Goal: Task Accomplishment & Management: Use online tool/utility

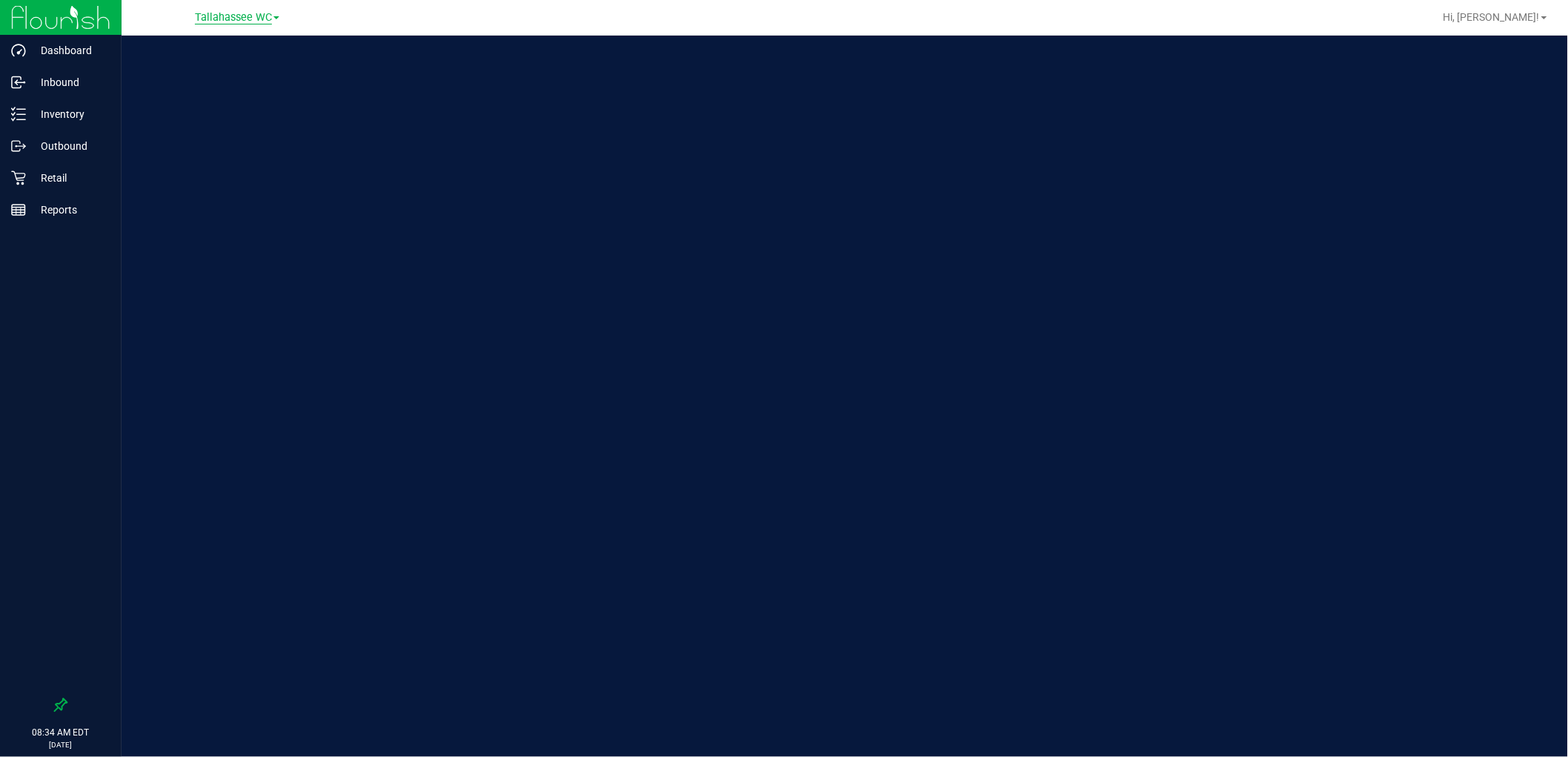
click at [243, 15] on span "Tallahassee WC" at bounding box center [233, 18] width 77 height 14
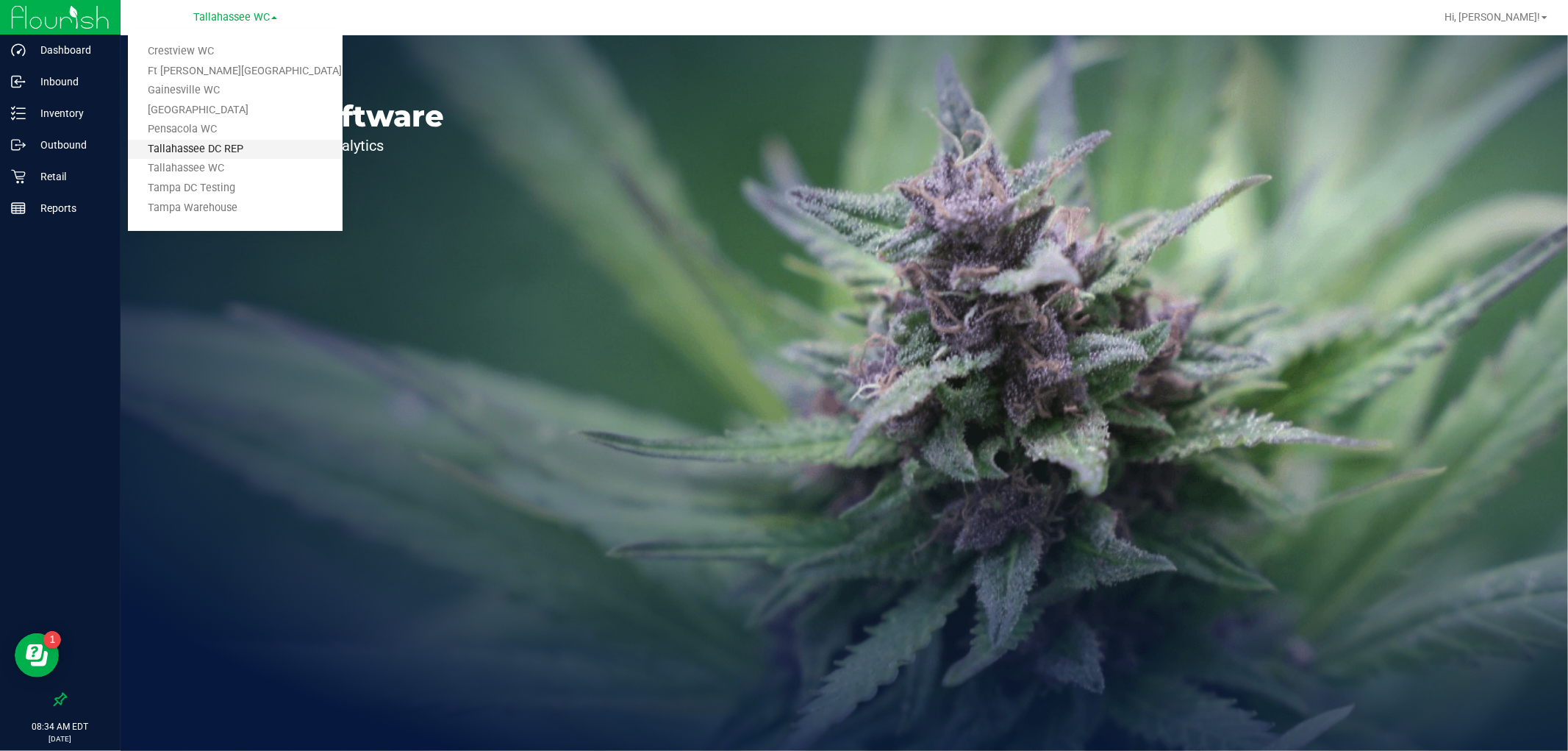
click at [252, 139] on link "Tallahassee DC REP" at bounding box center [235, 149] width 214 height 19
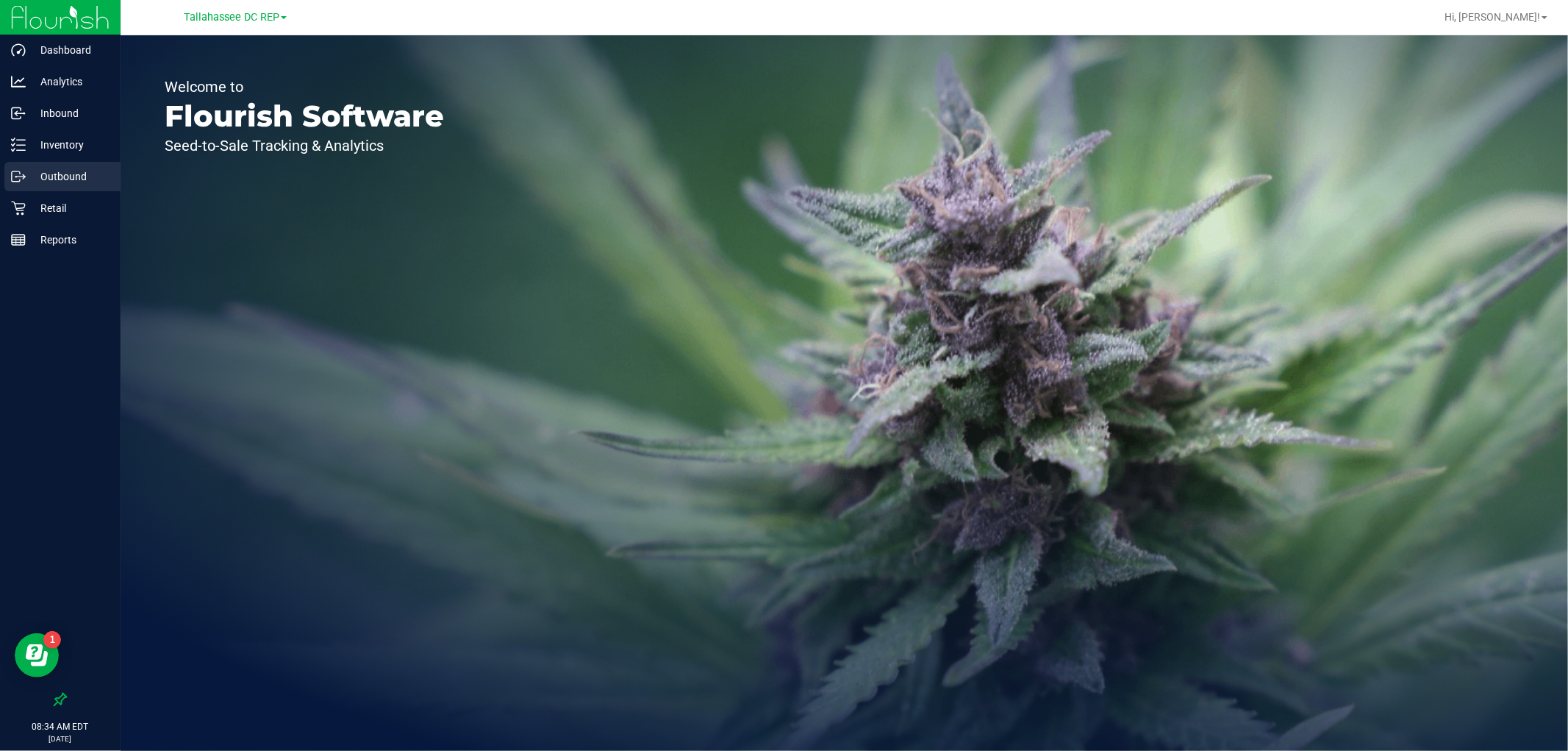
click at [104, 172] on p "Outbound" at bounding box center [70, 177] width 88 height 18
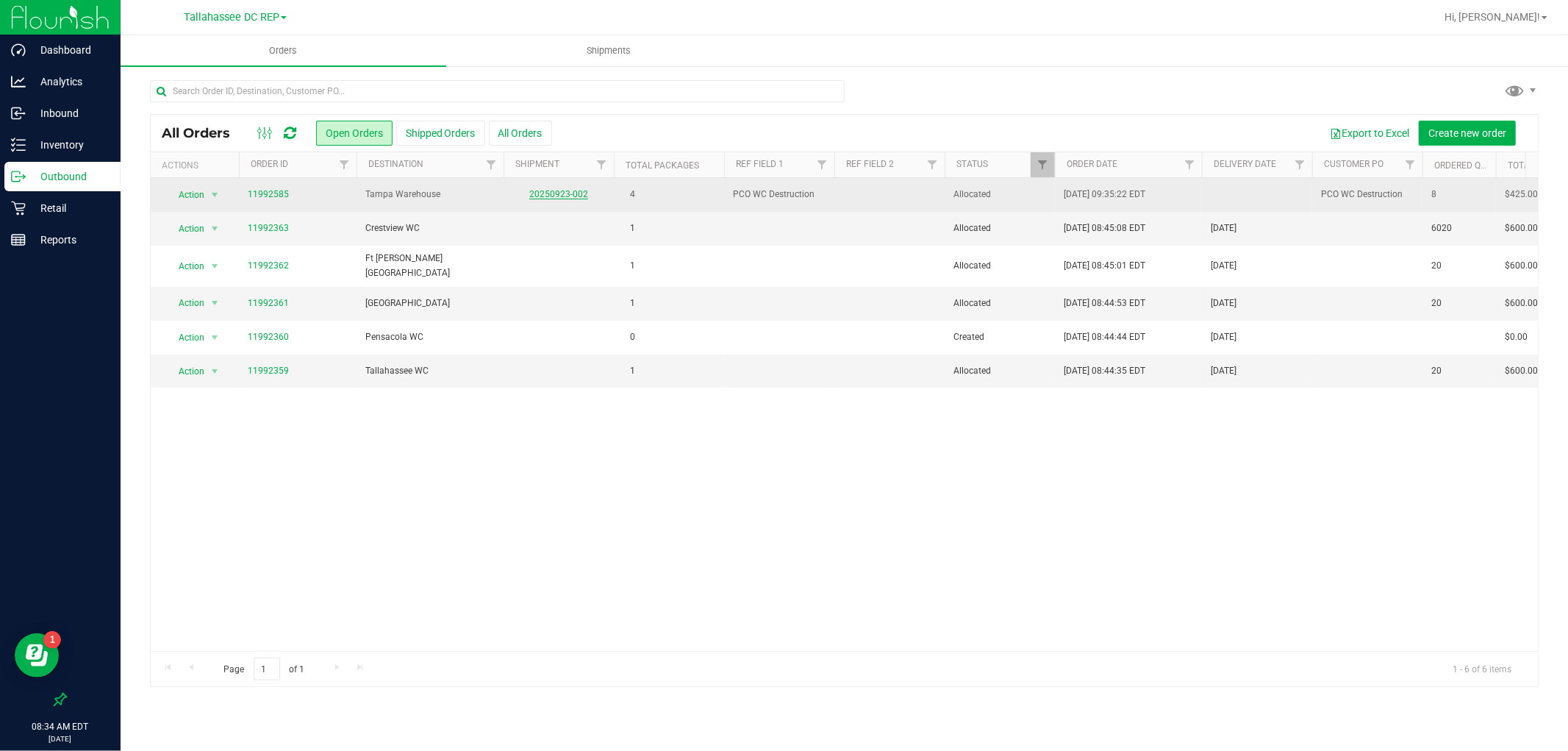
click at [543, 191] on link "20250923-002" at bounding box center [558, 194] width 58 height 10
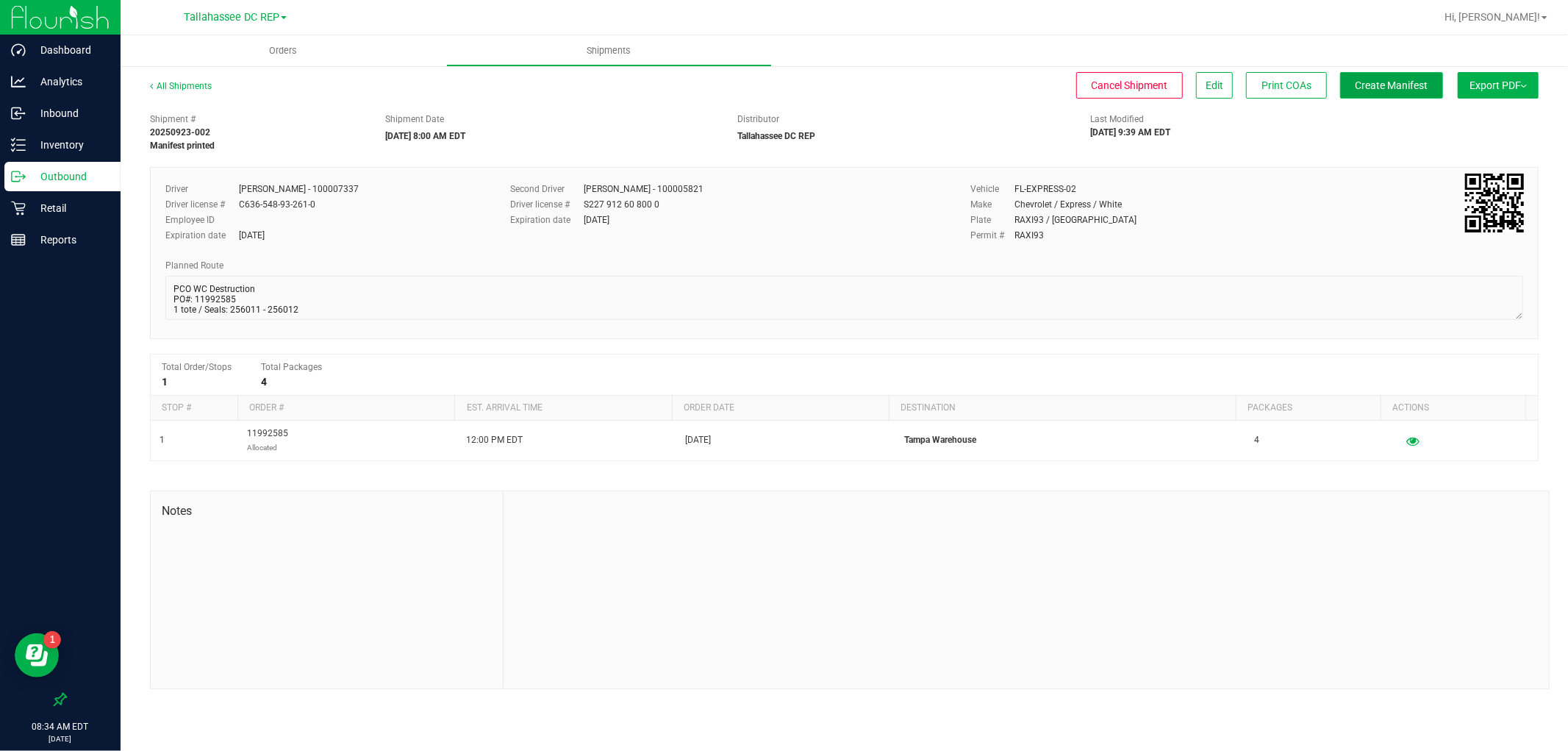
click at [1377, 79] on span "Create Manifest" at bounding box center [1392, 85] width 73 height 12
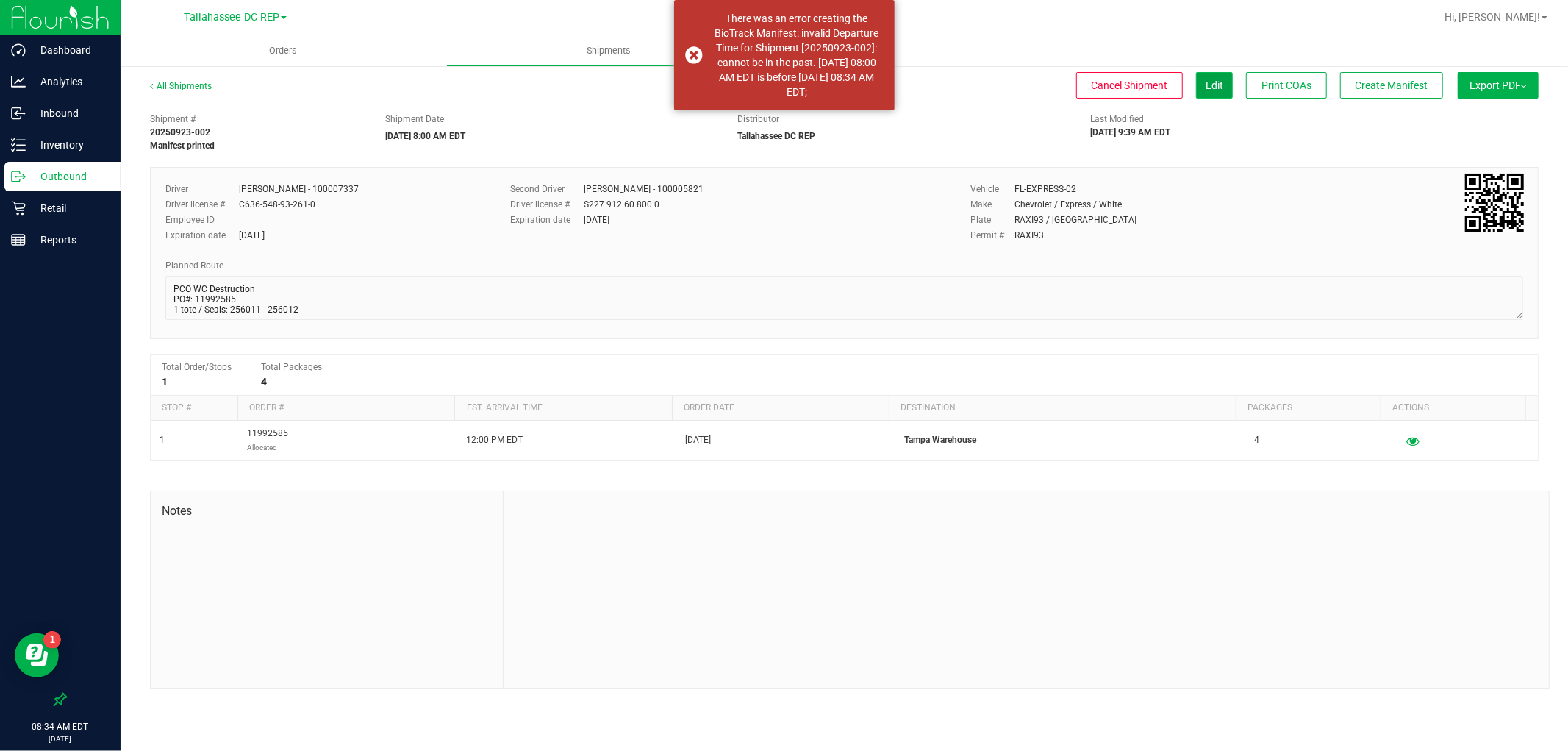
click at [1201, 90] on button "Edit" at bounding box center [1214, 85] width 37 height 26
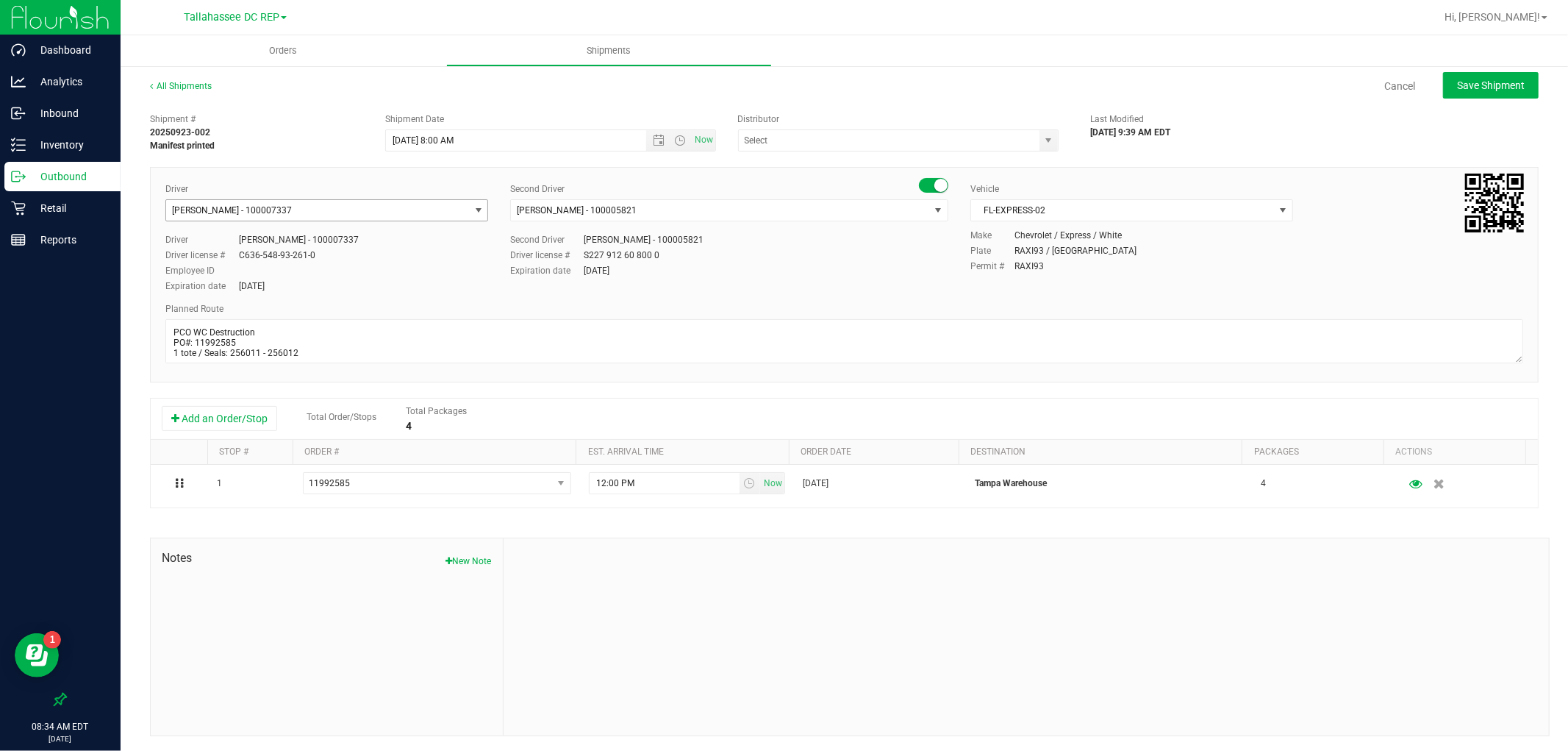
type input "Tallahassee DC REP"
click at [679, 138] on span "Open the time view" at bounding box center [681, 141] width 12 height 12
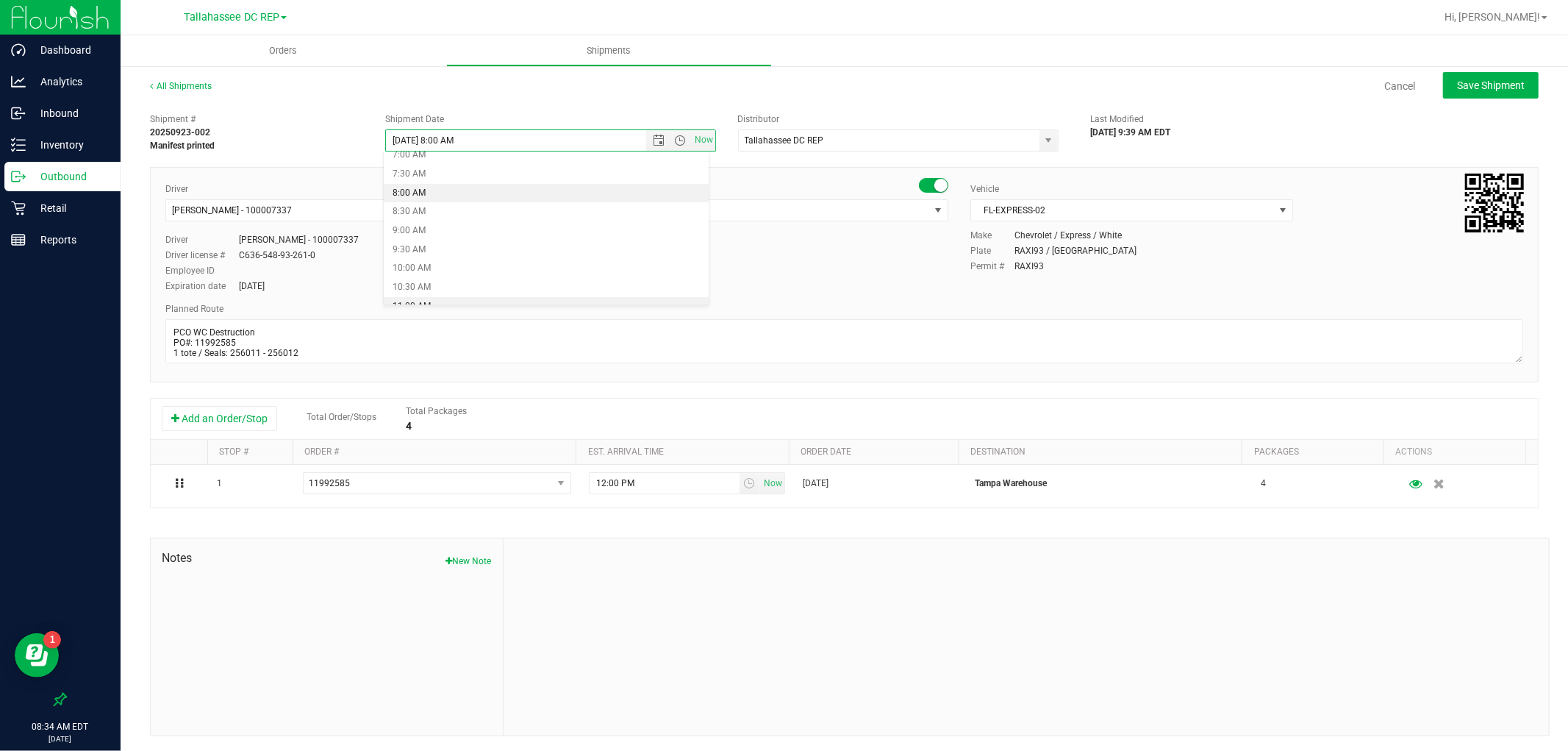
scroll to position [251, 0]
click at [480, 258] on li "9:00 AM" at bounding box center [546, 254] width 325 height 19
click at [1474, 93] on button "Save Shipment" at bounding box center [1492, 85] width 96 height 26
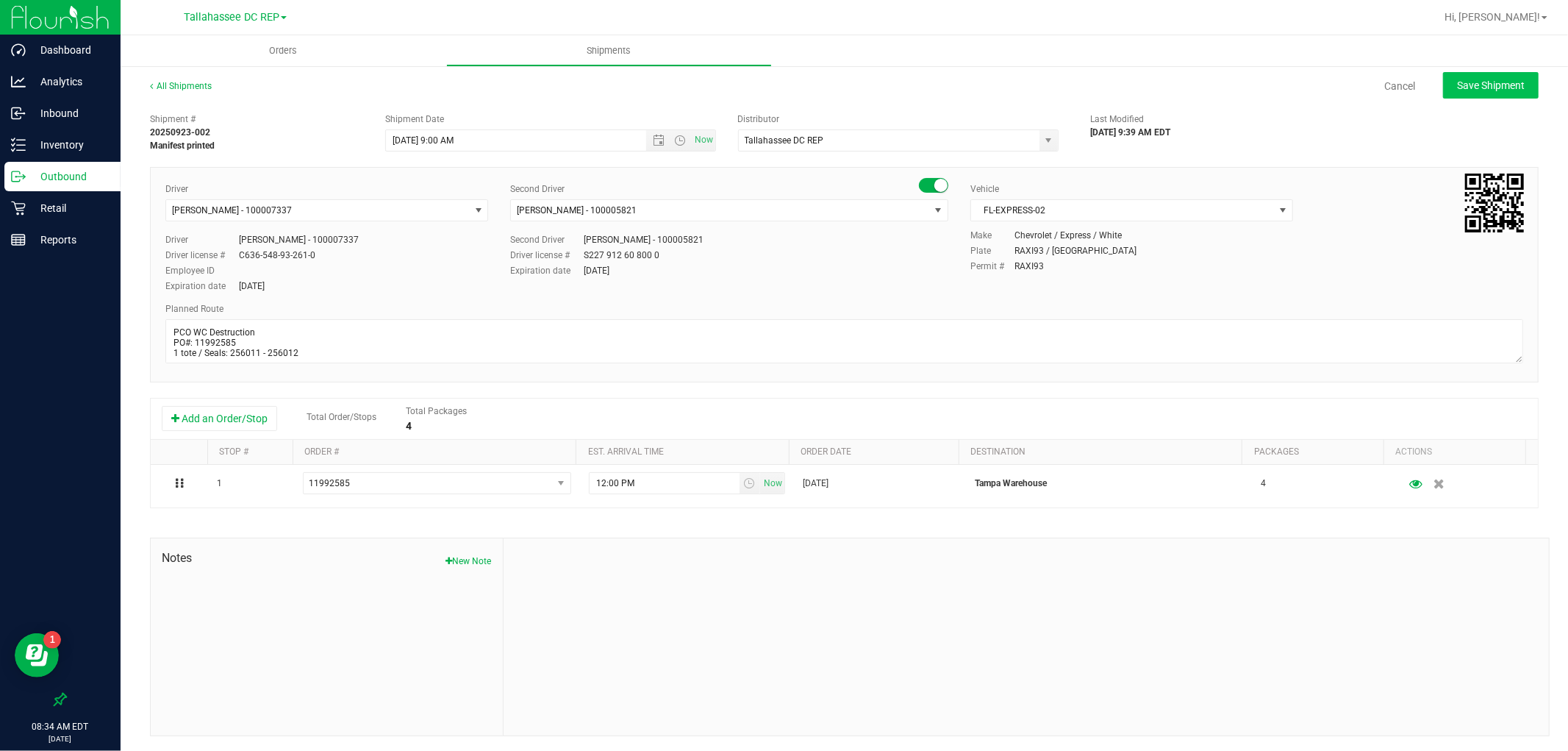
type input "9/24/2025 1:00 PM"
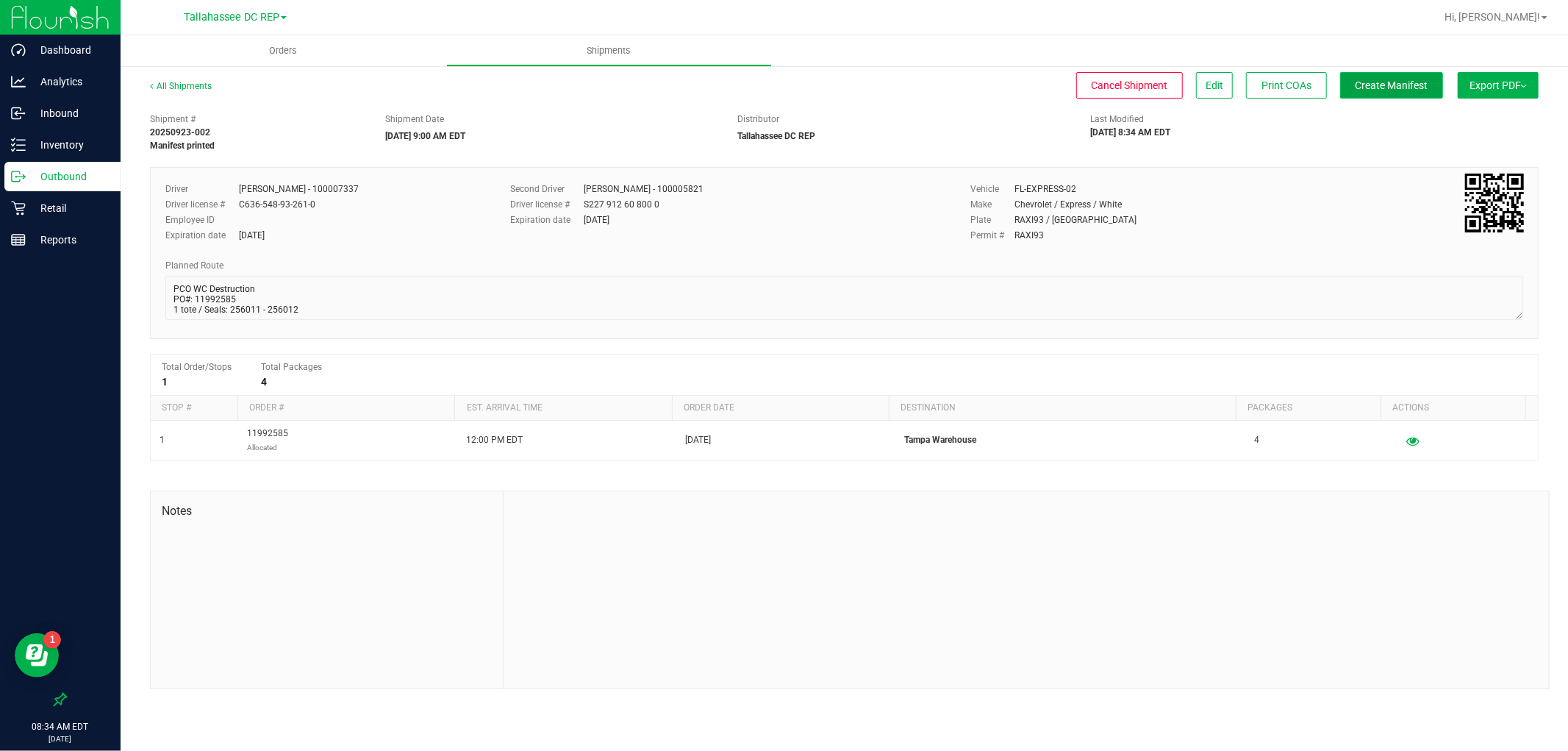
click at [1387, 91] on span "Create Manifest" at bounding box center [1392, 85] width 73 height 12
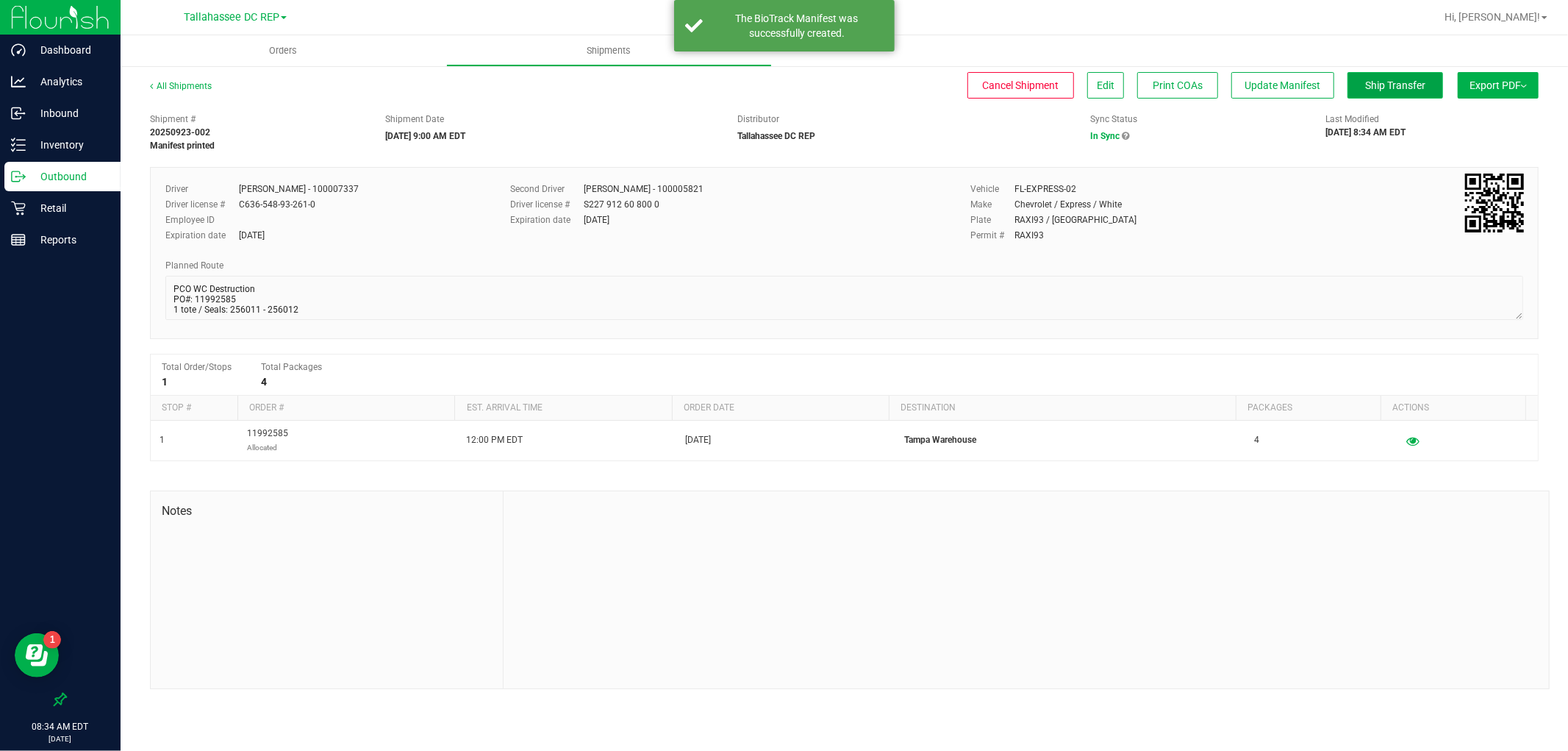
click at [1386, 92] on button "Ship Transfer" at bounding box center [1396, 85] width 96 height 26
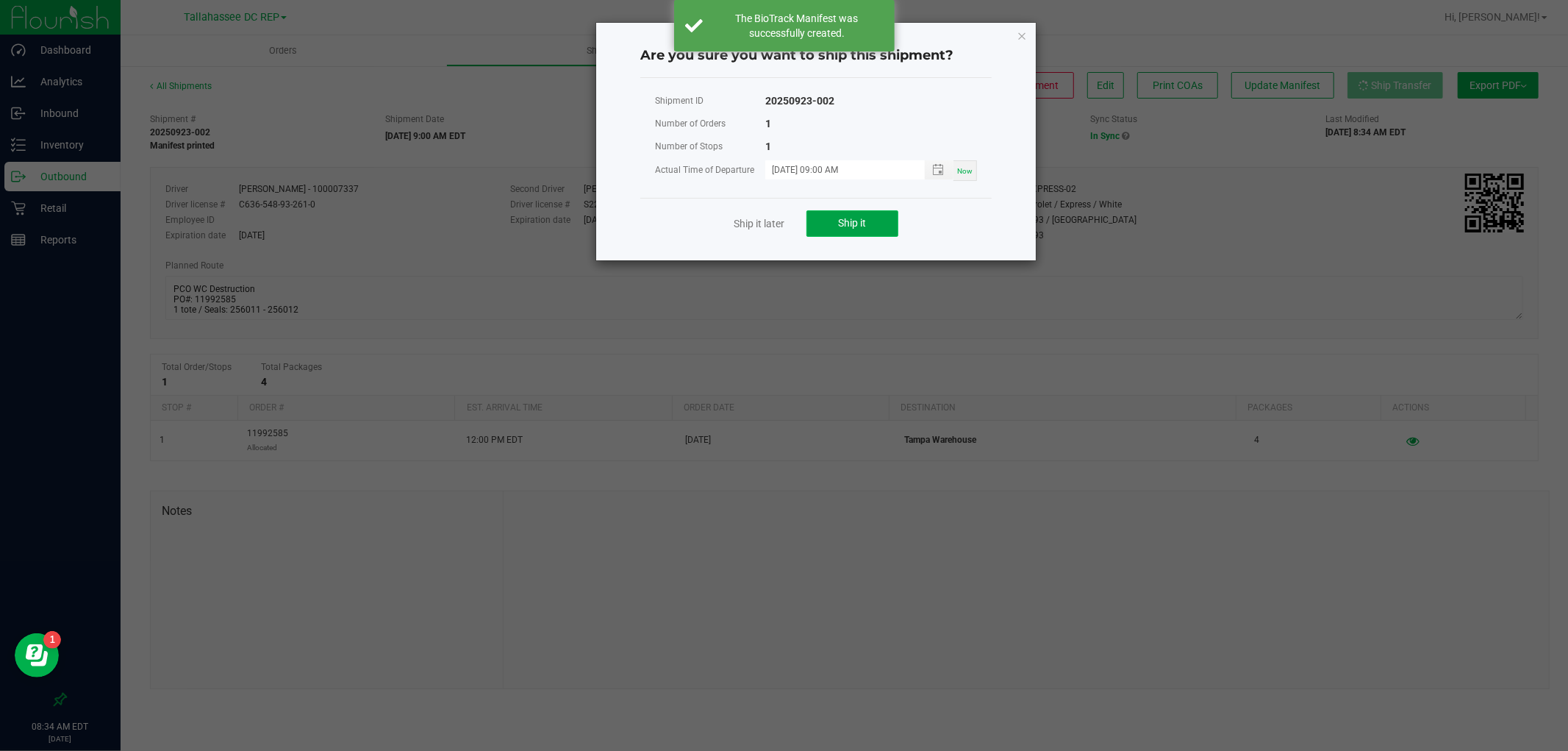
click at [832, 217] on button "Ship it" at bounding box center [852, 223] width 92 height 26
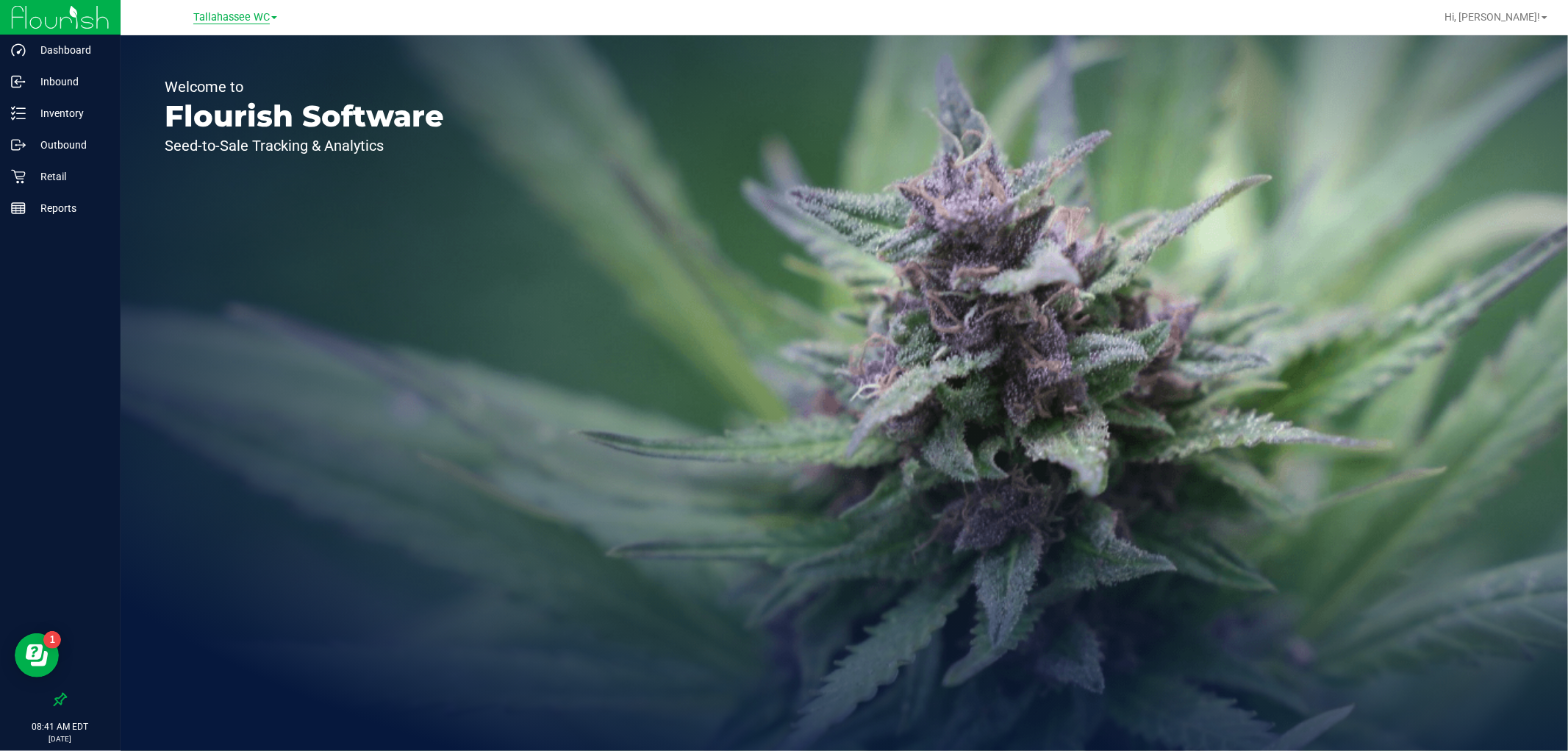
click at [221, 15] on span "Tallahassee WC" at bounding box center [232, 18] width 76 height 13
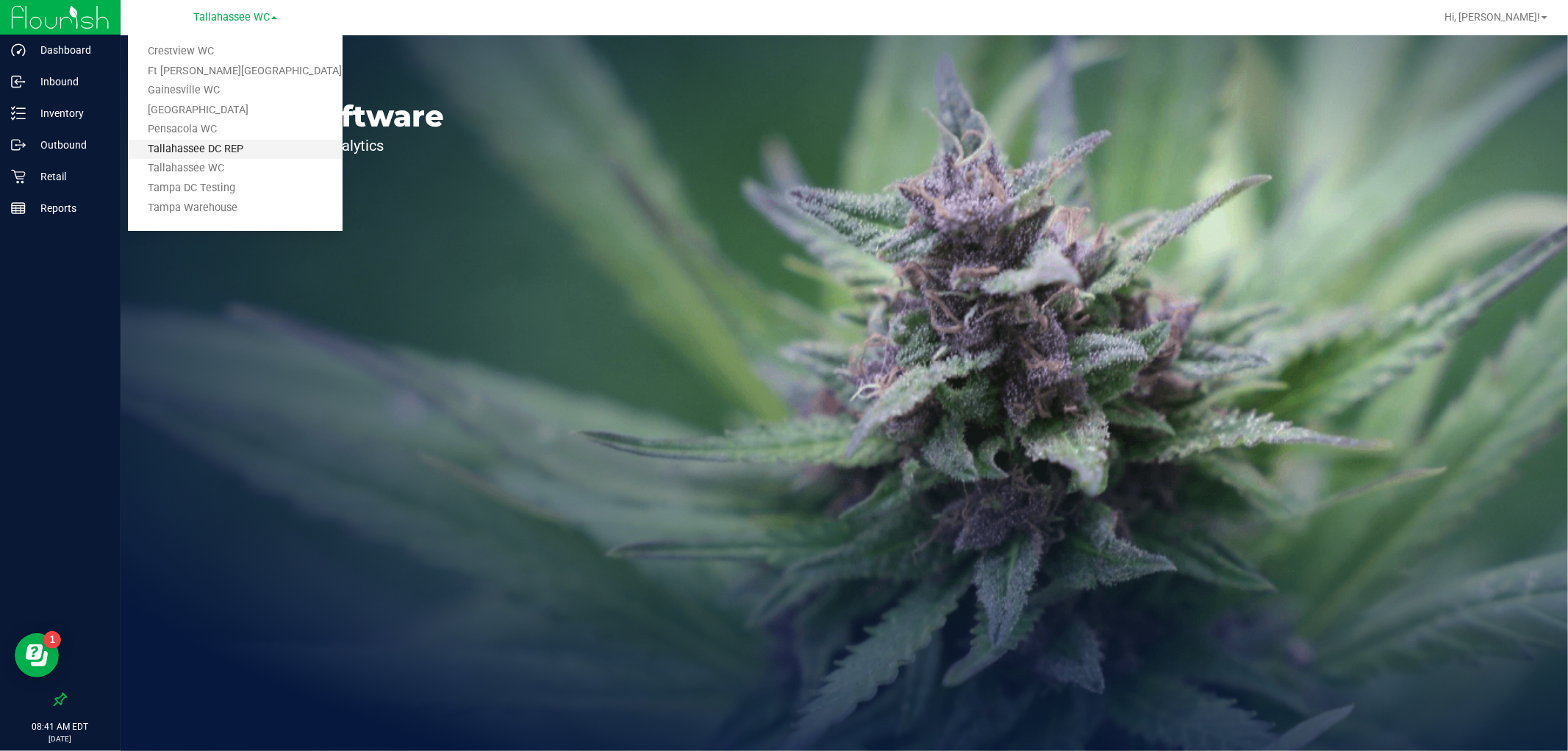
click at [289, 144] on link "Tallahassee DC REP" at bounding box center [235, 149] width 214 height 19
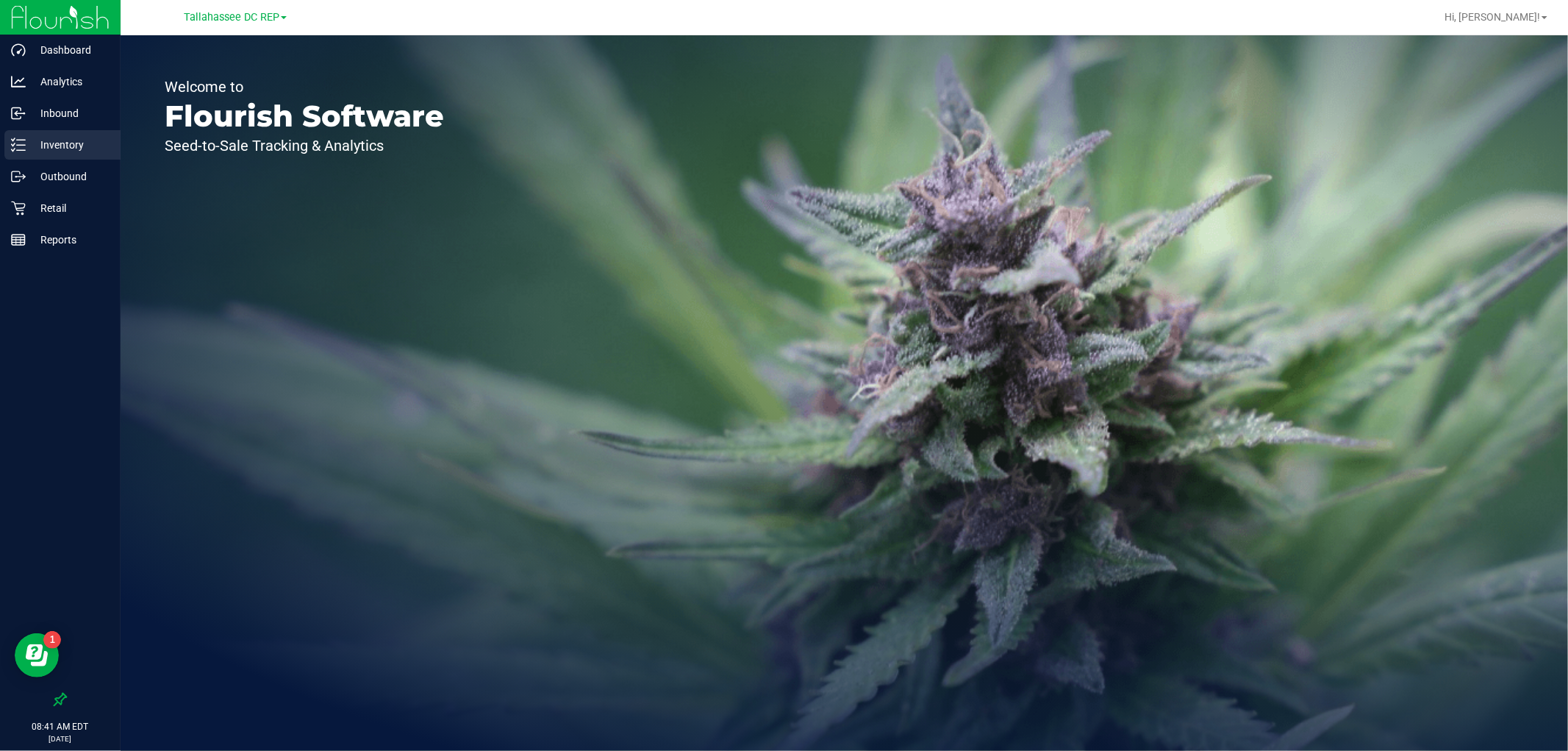
click at [72, 147] on p "Inventory" at bounding box center [70, 145] width 88 height 18
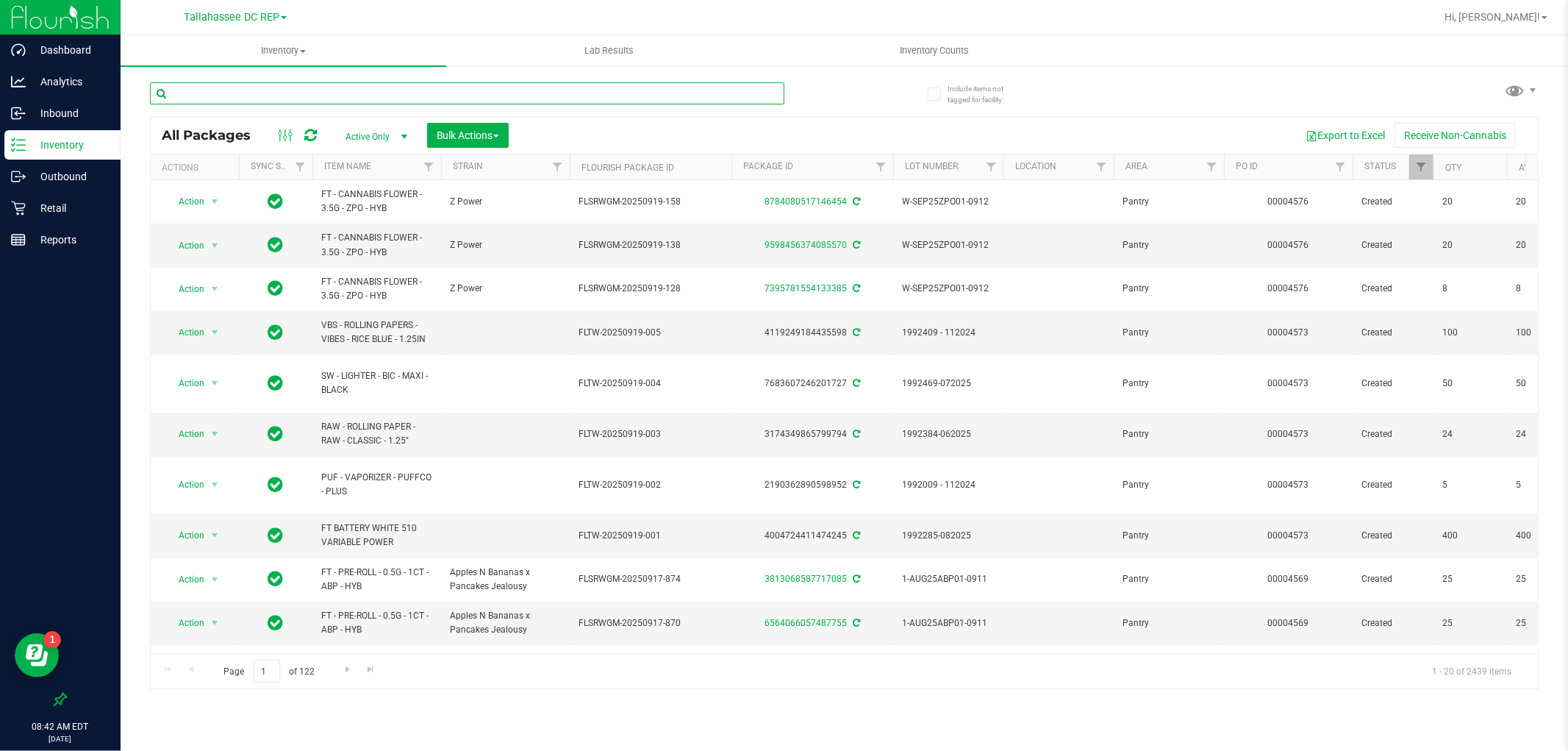
click at [262, 92] on input "text" at bounding box center [467, 93] width 635 height 22
click at [258, 94] on input "ccell" at bounding box center [467, 93] width 635 height 22
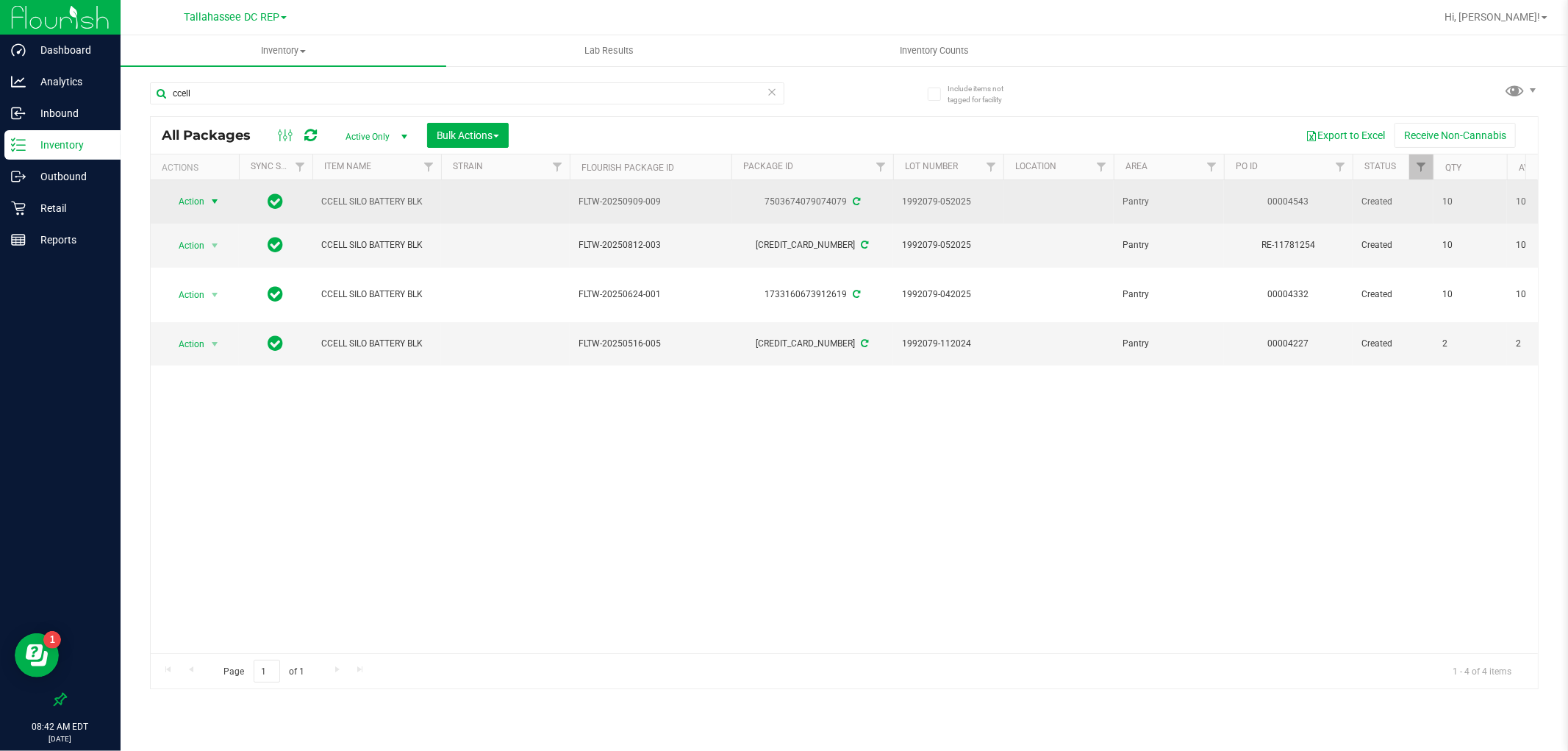
click at [202, 209] on span "Action" at bounding box center [185, 201] width 40 height 20
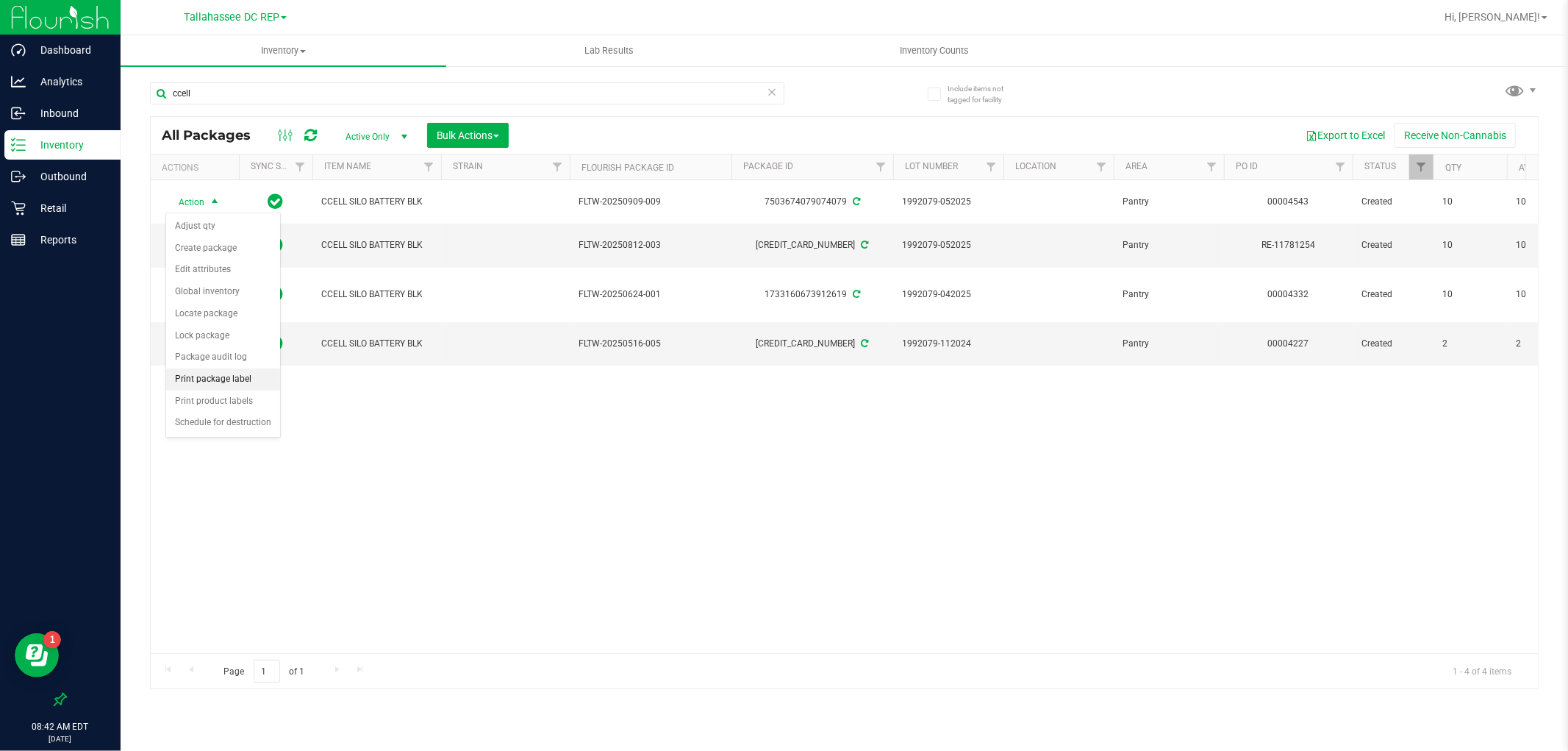
click at [244, 390] on li "Print package label" at bounding box center [223, 378] width 114 height 22
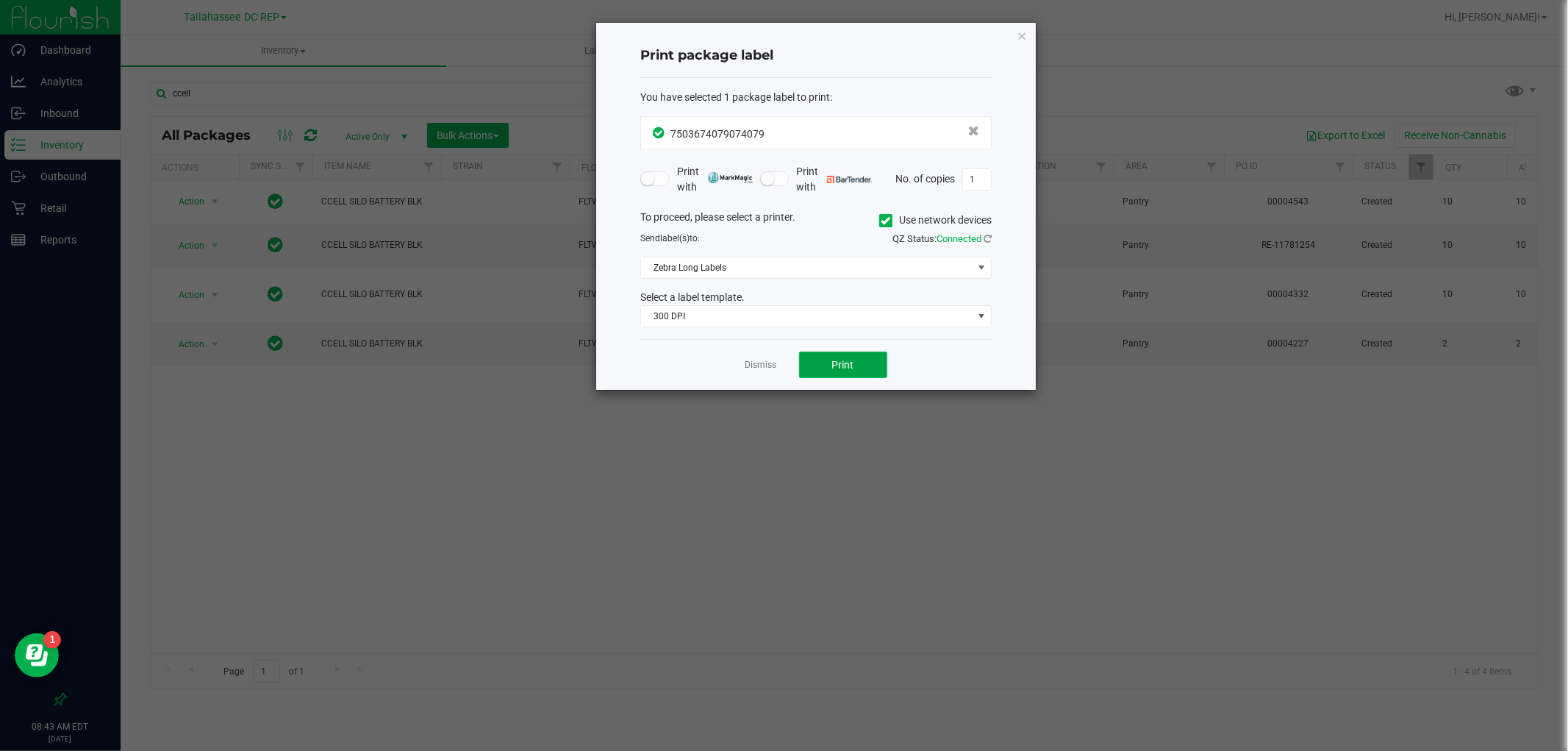
click at [855, 368] on button "Print" at bounding box center [843, 364] width 88 height 26
click at [1025, 34] on icon "button" at bounding box center [1022, 35] width 10 height 18
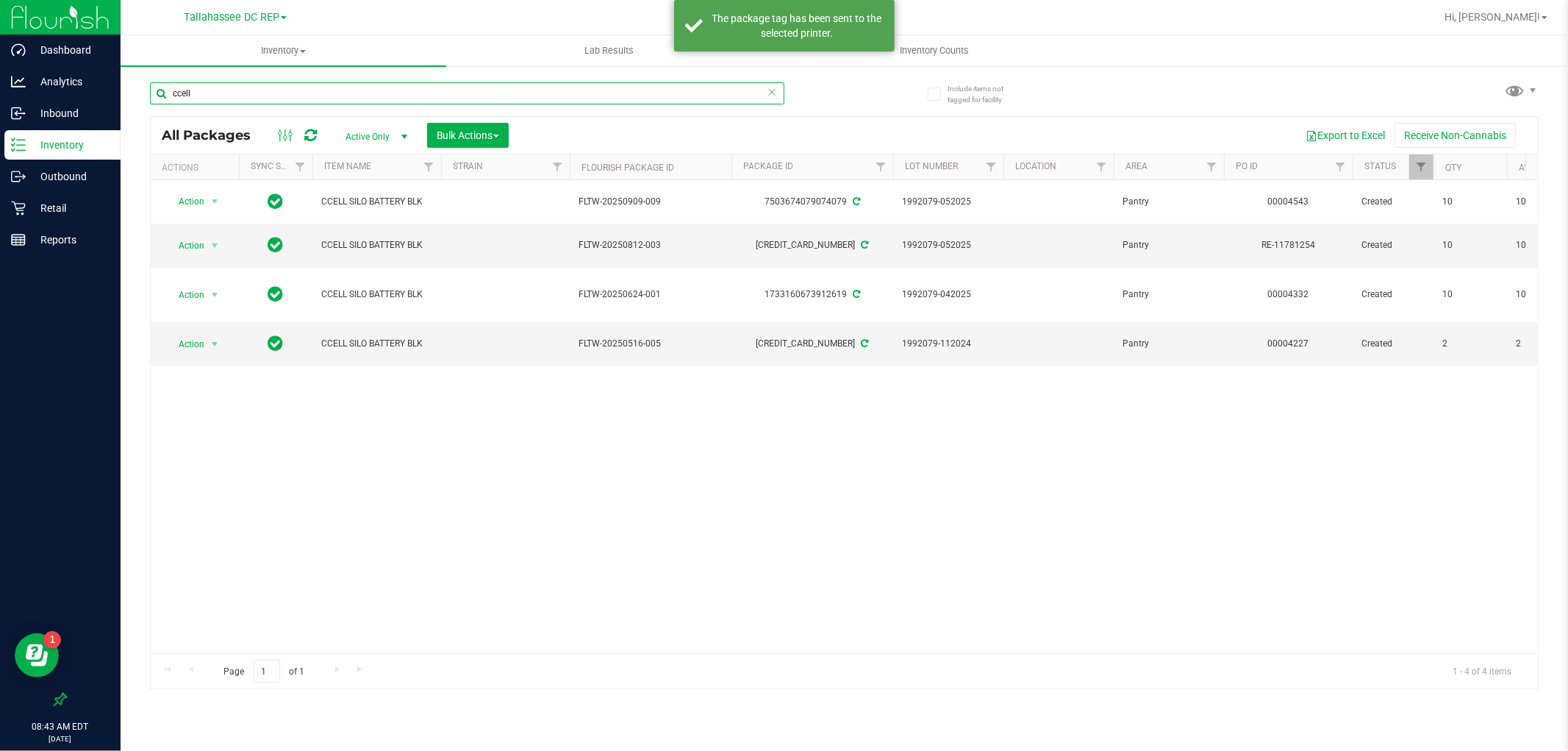
click at [336, 84] on input "ccell" at bounding box center [467, 93] width 635 height 22
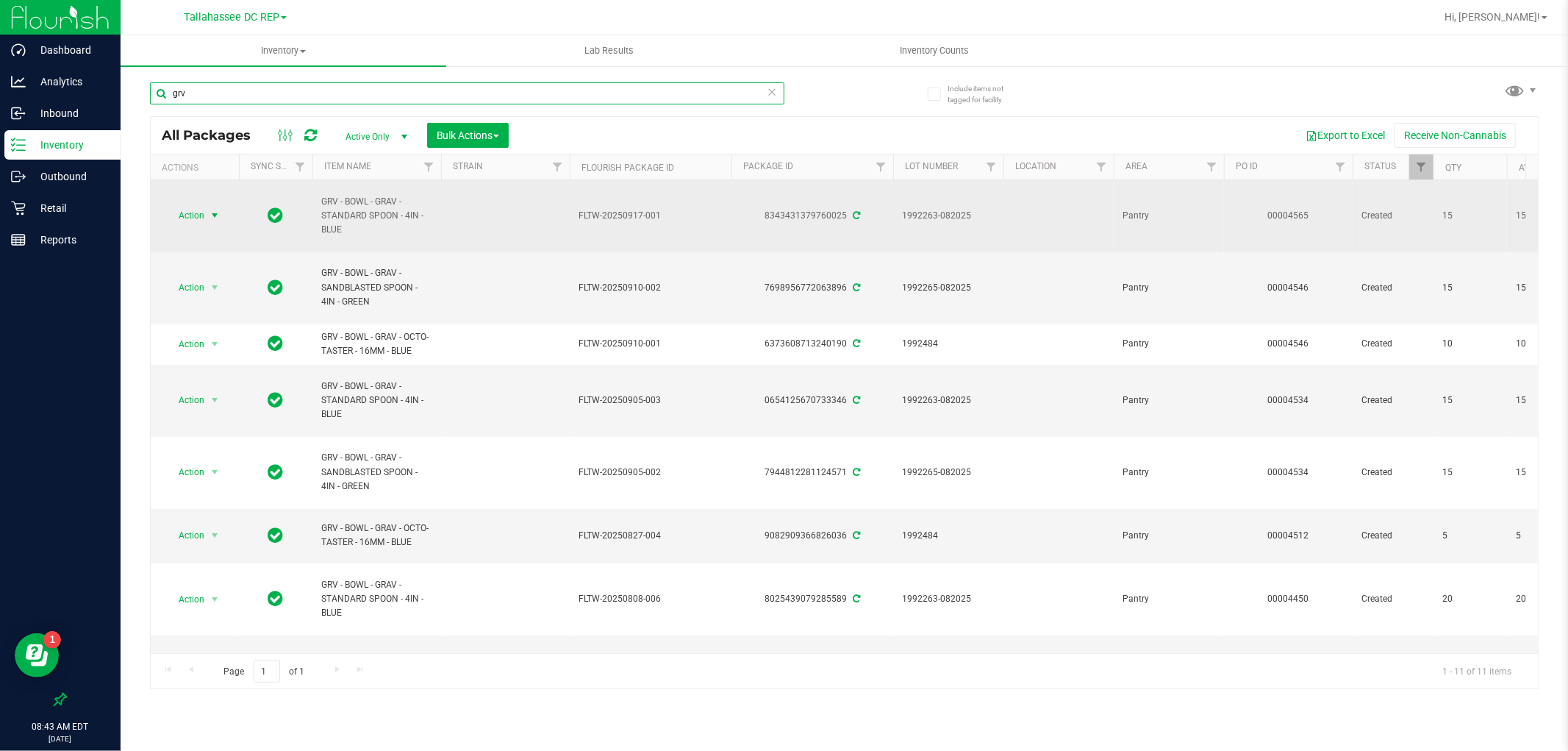
type input "grv"
click at [211, 216] on span "select" at bounding box center [215, 216] width 12 height 12
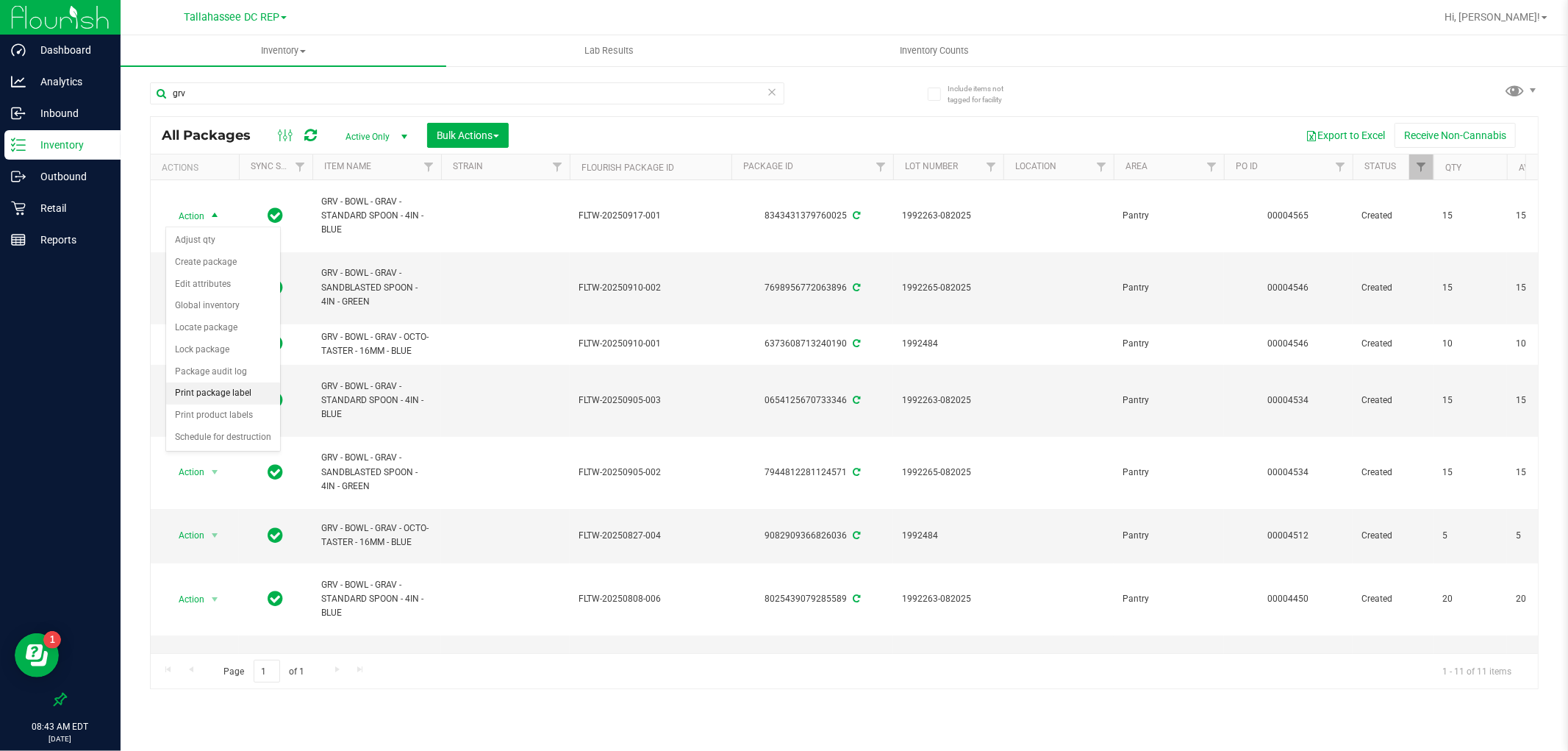
click at [244, 399] on li "Print package label" at bounding box center [223, 393] width 114 height 22
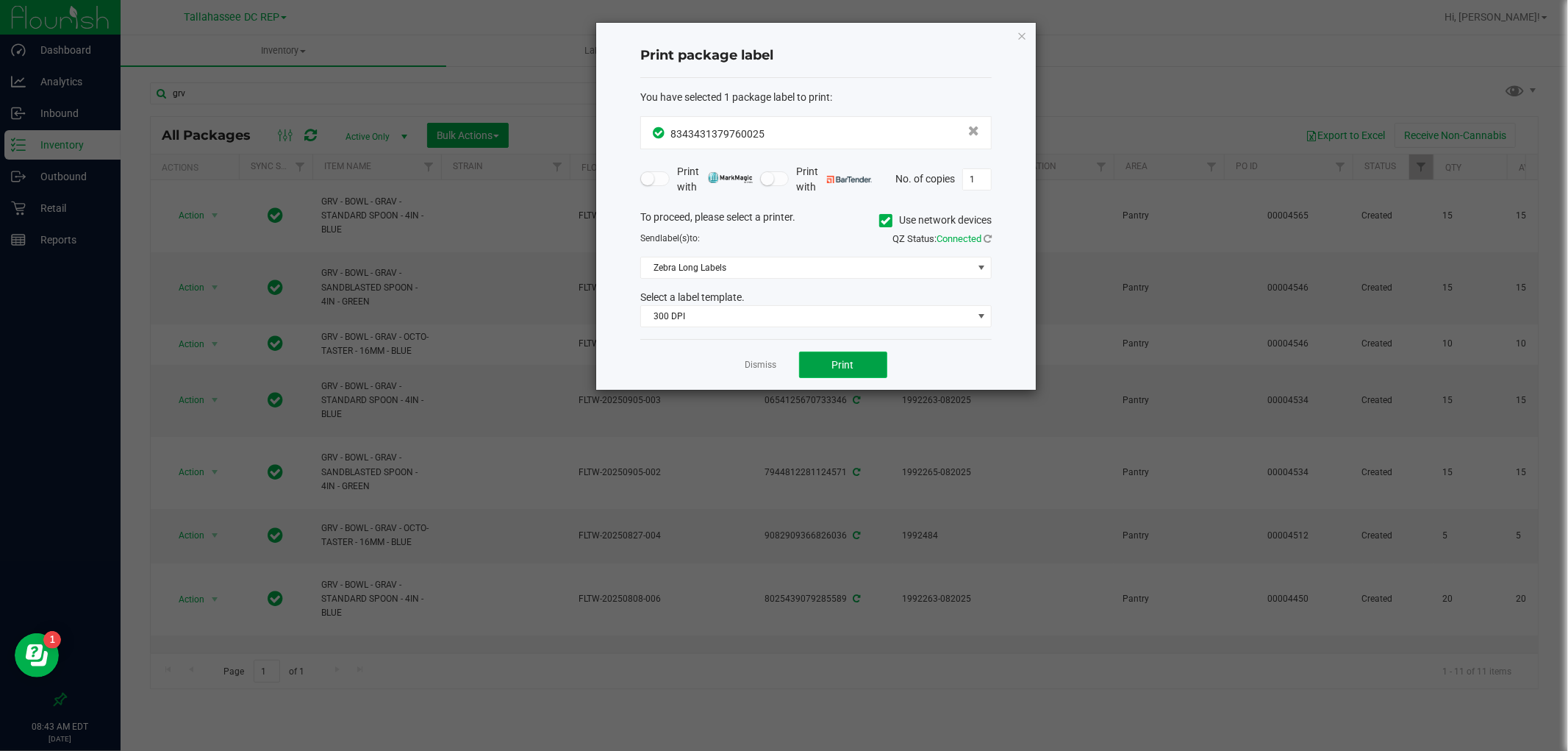
click at [839, 363] on span "Print" at bounding box center [842, 365] width 22 height 12
